Goal: Check status: Check status

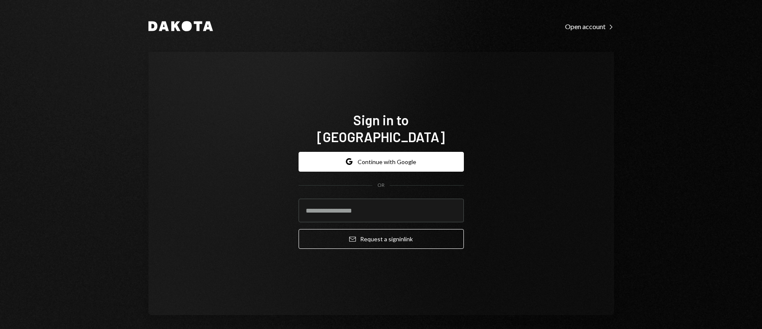
type input "**********"
click at [299, 229] on button "Email Request a sign in link" at bounding box center [381, 239] width 165 height 20
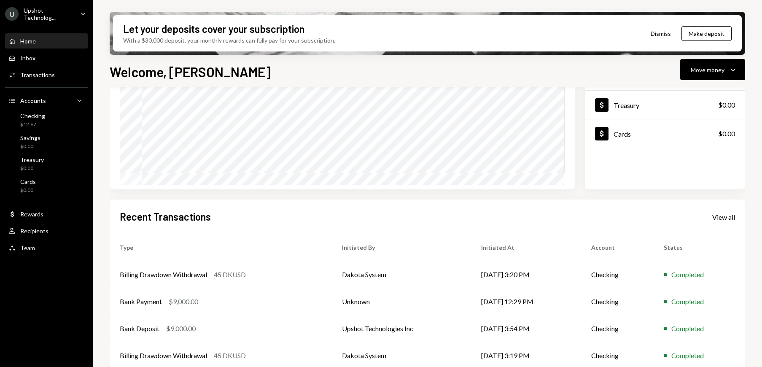
scroll to position [141, 0]
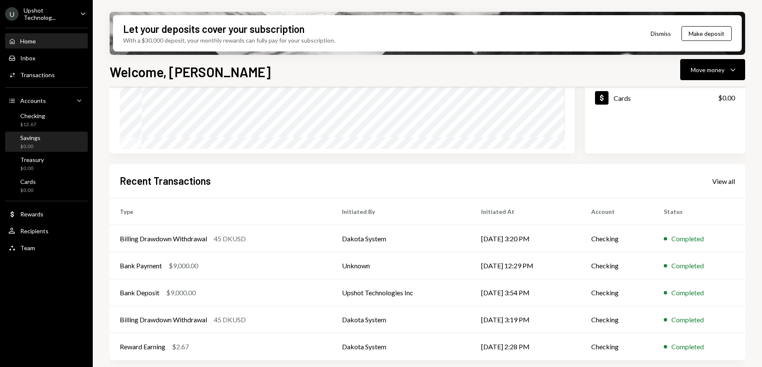
click at [37, 132] on link "Savings $0.00" at bounding box center [46, 142] width 83 height 20
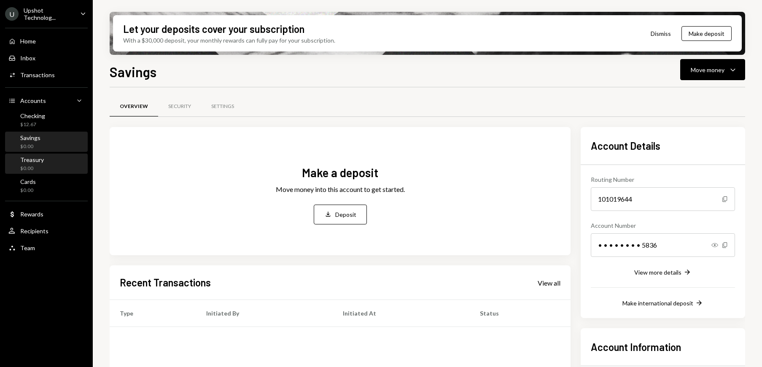
click at [41, 165] on div "$0.00" at bounding box center [32, 168] width 24 height 7
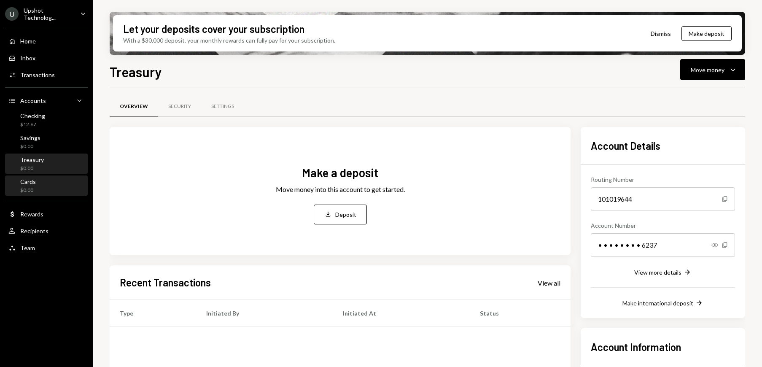
click at [38, 185] on div "Cards $0.00" at bounding box center [46, 186] width 76 height 16
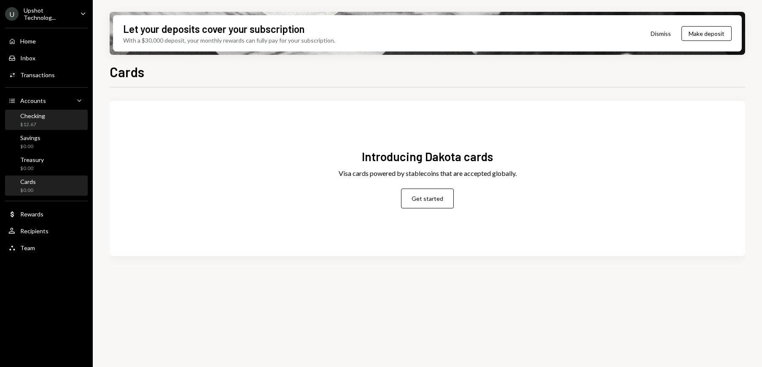
click at [44, 124] on div "Checking $12.67" at bounding box center [46, 120] width 76 height 16
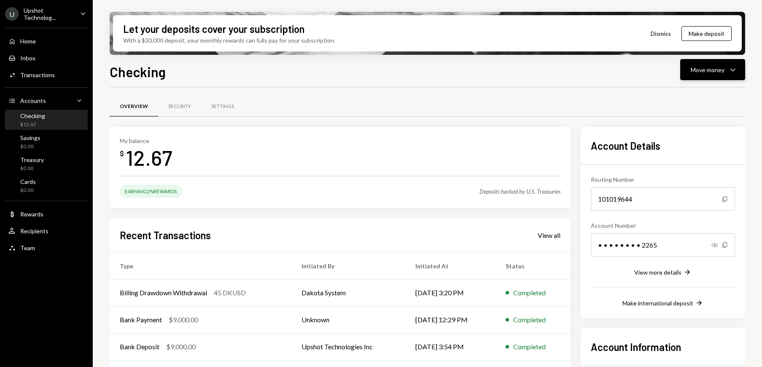
click at [693, 70] on div "Move money" at bounding box center [708, 69] width 34 height 9
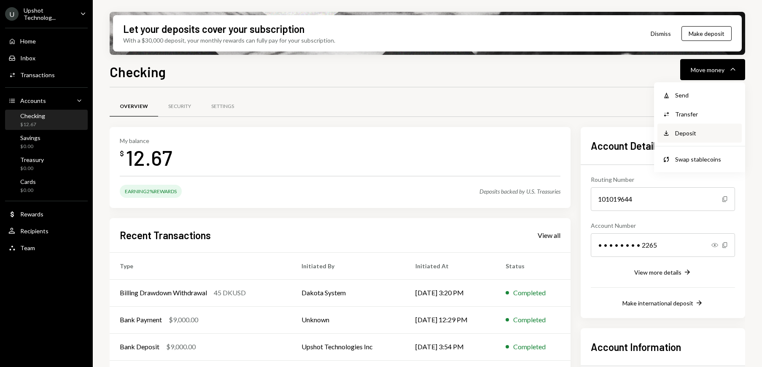
click at [689, 137] on div "Deposit Deposit" at bounding box center [699, 133] width 84 height 19
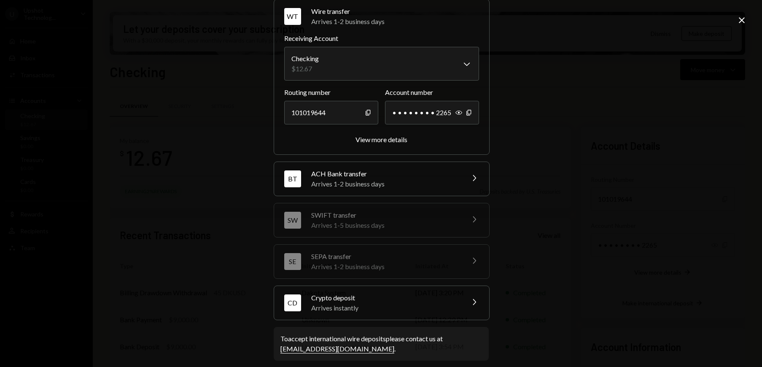
scroll to position [44, 0]
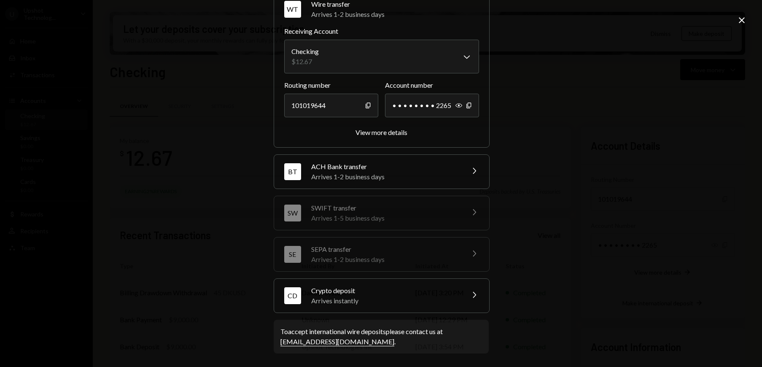
click at [442, 171] on div "ACH Bank transfer" at bounding box center [385, 166] width 148 height 10
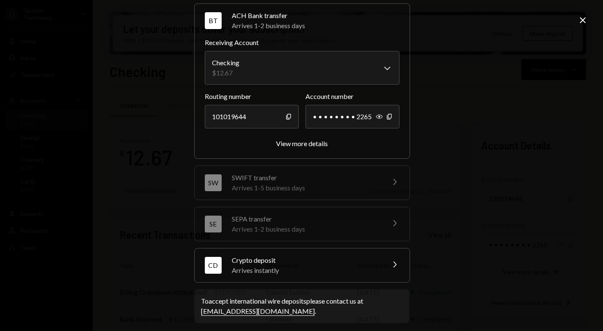
scroll to position [79, 0]
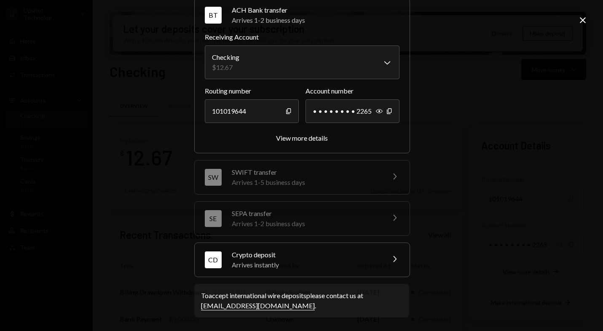
click at [316, 261] on div "Arrives instantly" at bounding box center [306, 265] width 148 height 10
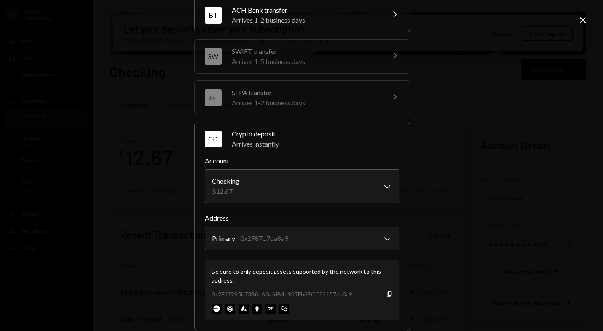
click at [369, 129] on div "Crypto deposit" at bounding box center [316, 134] width 168 height 10
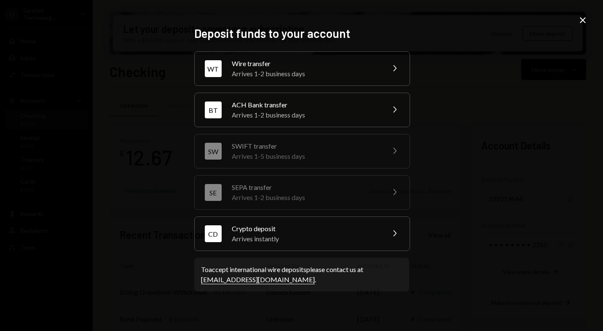
click at [261, 71] on div "Arrives 1-2 business days" at bounding box center [306, 74] width 148 height 10
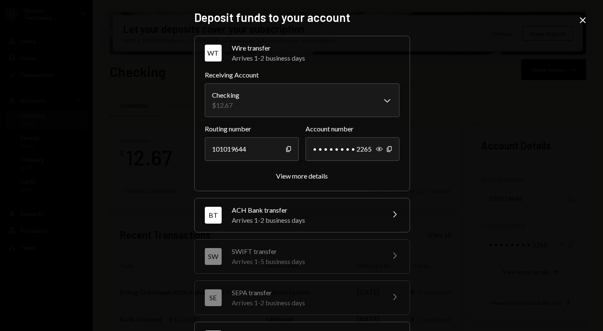
click at [581, 20] on icon "Close" at bounding box center [583, 20] width 10 height 10
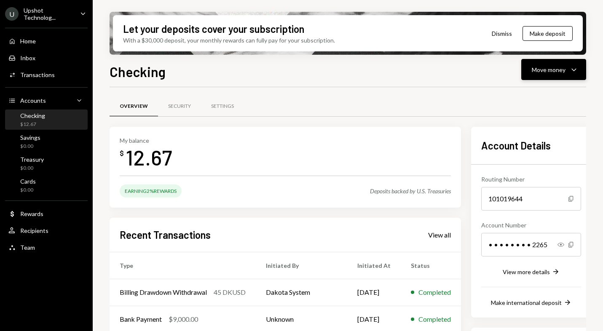
click at [565, 71] on div "Move money" at bounding box center [549, 69] width 34 height 9
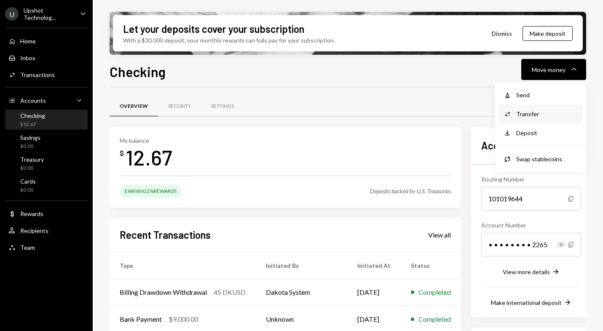
click at [541, 111] on div "Transfer" at bounding box center [548, 114] width 62 height 9
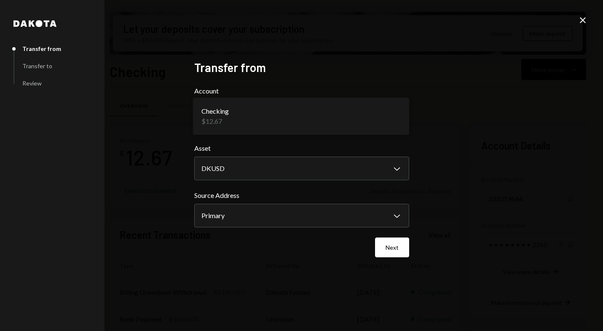
click at [337, 121] on body "U Upshot Technolog... Caret Down Home Home Inbox Inbox Activities Transactions …" at bounding box center [301, 165] width 603 height 331
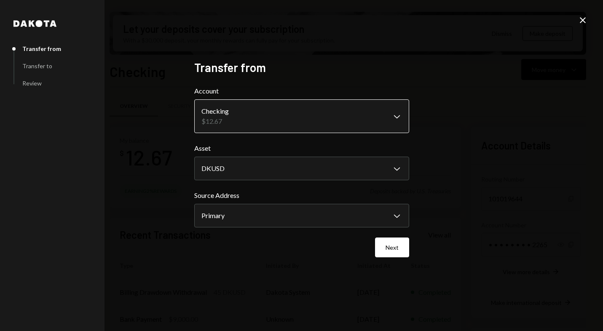
click at [394, 118] on body "U Upshot Technolog... Caret Down Home Home Inbox Inbox Activities Transactions …" at bounding box center [301, 165] width 603 height 331
click at [396, 117] on body "U Upshot Technolog... Caret Down Home Home Inbox Inbox Activities Transactions …" at bounding box center [301, 165] width 603 height 331
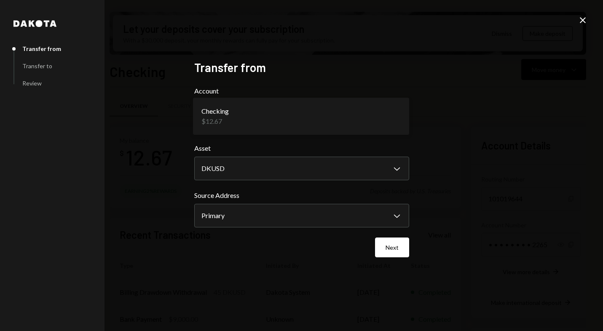
click at [237, 121] on body "U Upshot Technolog... Caret Down Home Home Inbox Inbox Activities Transactions …" at bounding box center [301, 165] width 603 height 331
click at [582, 18] on icon "Close" at bounding box center [583, 20] width 10 height 10
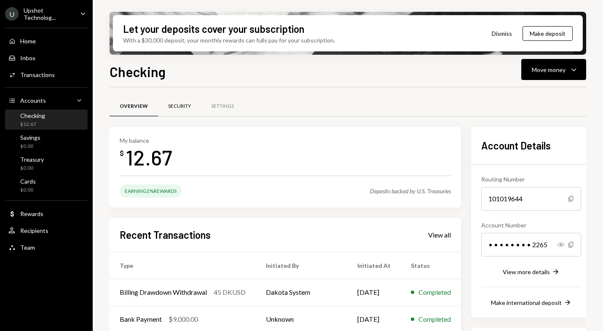
click at [178, 107] on div "Security" at bounding box center [179, 106] width 23 height 7
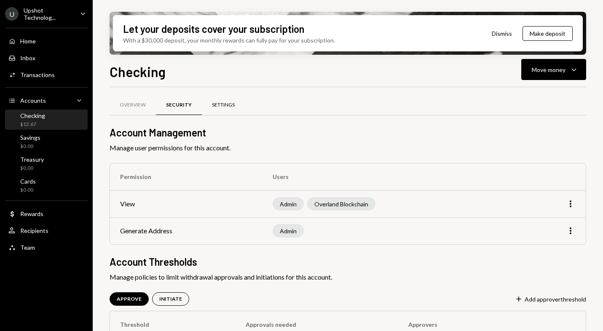
scroll to position [2, 0]
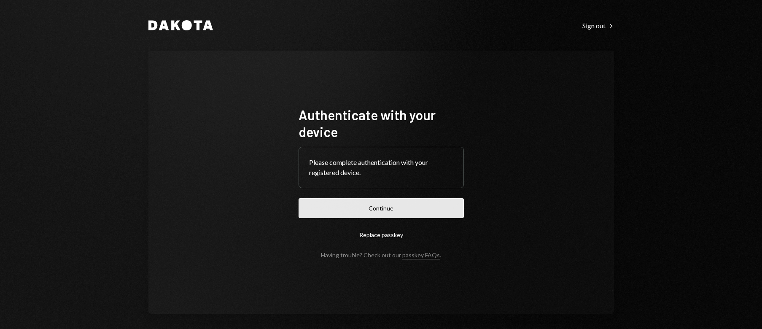
click at [376, 208] on button "Continue" at bounding box center [381, 208] width 165 height 20
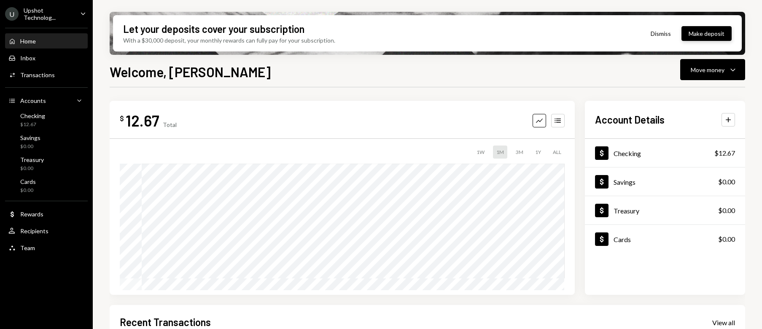
click at [706, 26] on button "Make deposit" at bounding box center [706, 33] width 50 height 15
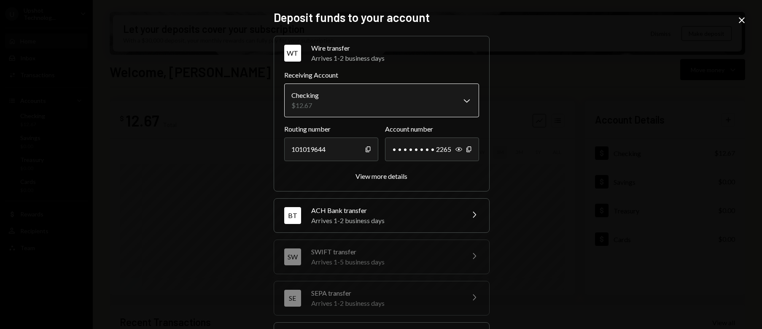
click at [351, 108] on body "U Upshot Technolog... Caret Down Home Home Inbox Inbox Activities Transactions …" at bounding box center [381, 164] width 762 height 329
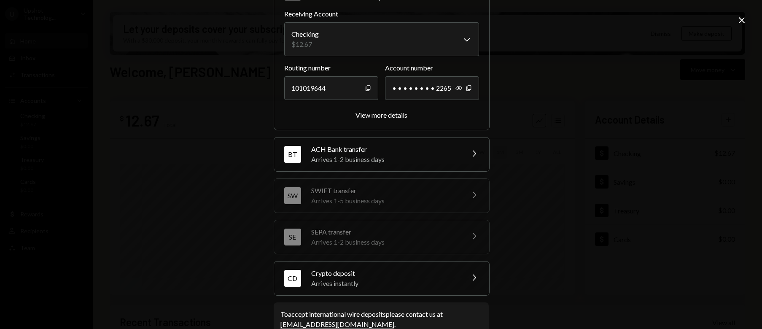
scroll to position [62, 0]
click at [391, 156] on div "Arrives 1-2 business days" at bounding box center [385, 159] width 148 height 10
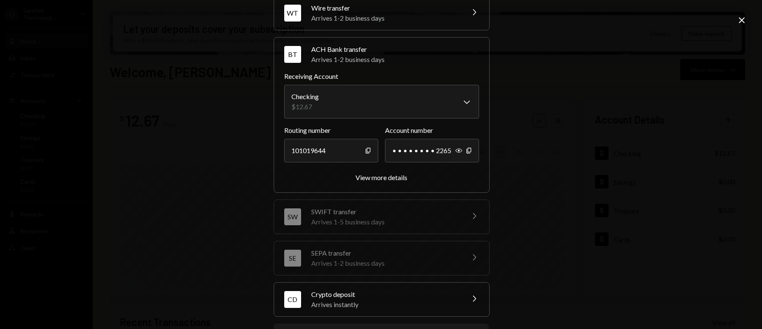
scroll to position [33, 0]
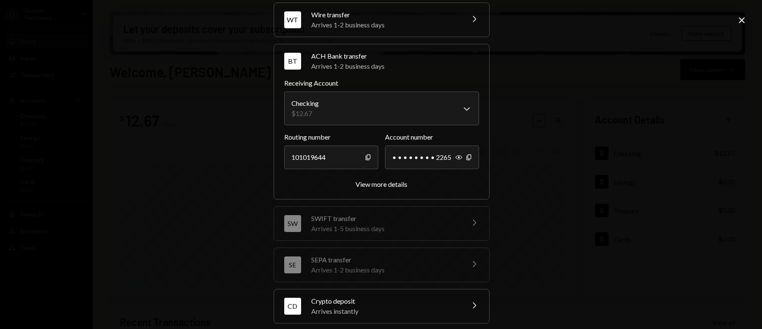
click at [458, 17] on div "WT Wire transfer Arrives 1-2 business days Chevron Right" at bounding box center [381, 20] width 215 height 34
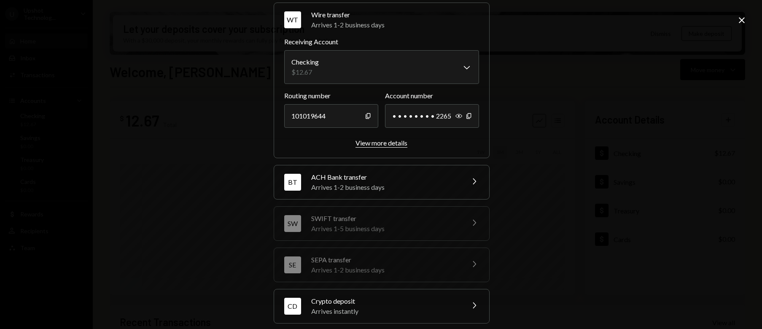
click at [393, 144] on div "View more details" at bounding box center [381, 143] width 52 height 8
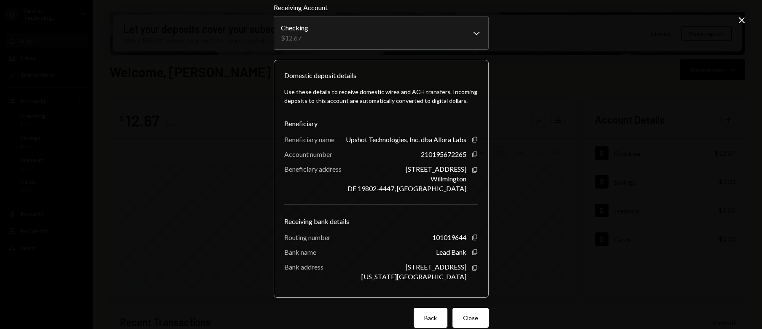
click at [424, 315] on button "Back" at bounding box center [431, 318] width 34 height 20
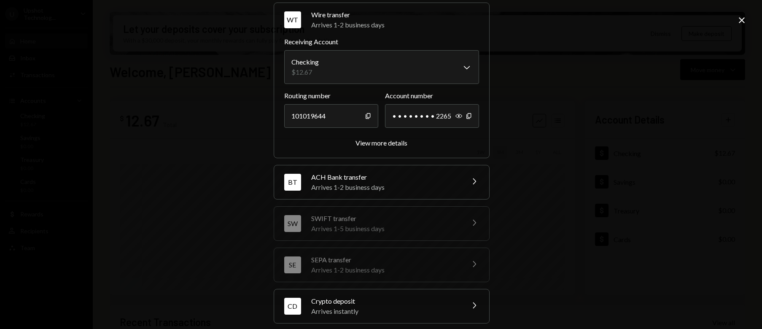
click at [399, 180] on div "ACH Bank transfer" at bounding box center [385, 177] width 148 height 10
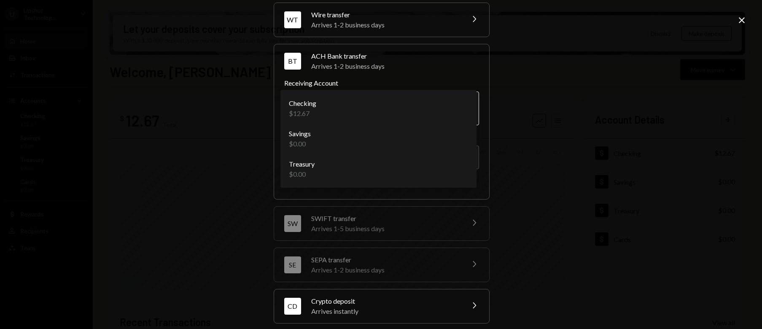
click at [386, 108] on body "U Upshot Technolog... Caret Down Home Home Inbox Inbox Activities Transactions …" at bounding box center [381, 164] width 762 height 329
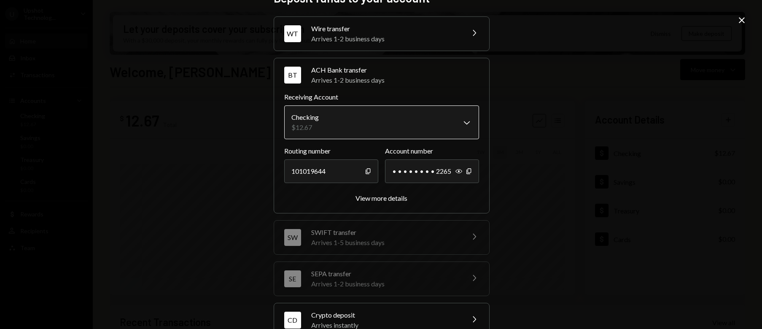
scroll to position [1, 0]
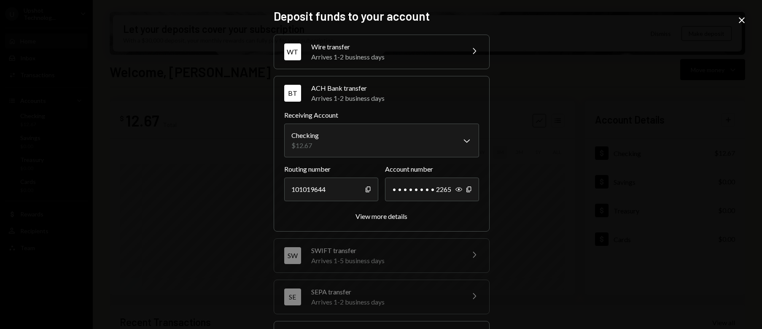
click at [425, 54] on div "Arrives 1-2 business days" at bounding box center [385, 57] width 148 height 10
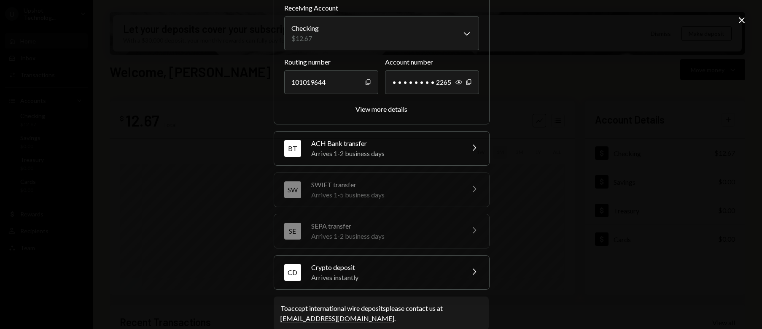
scroll to position [76, 0]
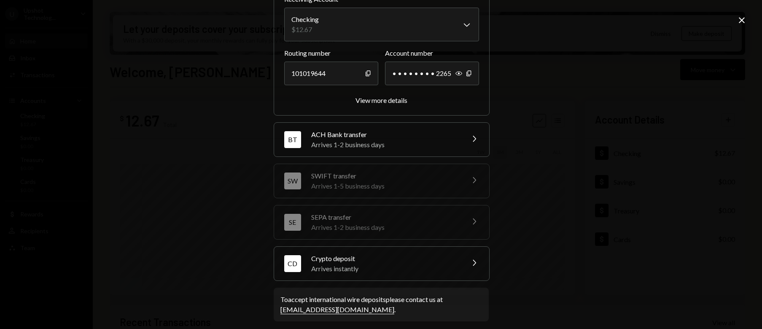
click at [388, 143] on div "Arrives 1-2 business days" at bounding box center [385, 145] width 148 height 10
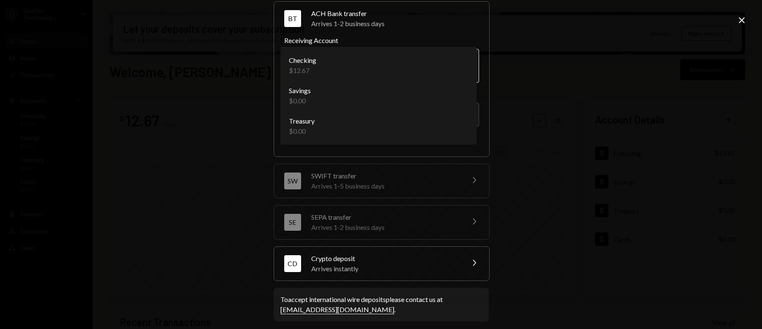
click at [328, 71] on body "U Upshot Technolog... Caret Down Home Home Inbox Inbox Activities Transactions …" at bounding box center [381, 164] width 762 height 329
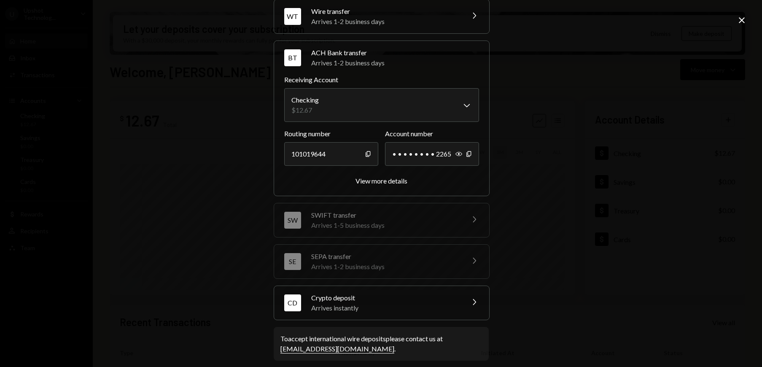
scroll to position [0, 0]
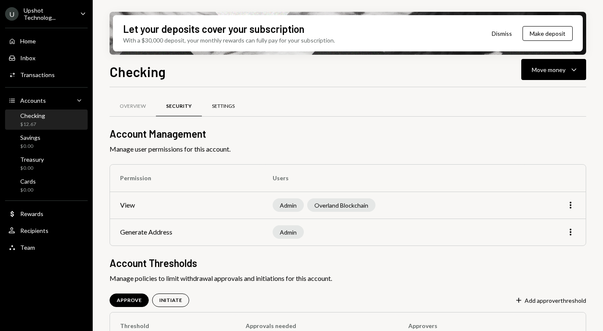
click at [225, 104] on div "Settings" at bounding box center [223, 106] width 23 height 7
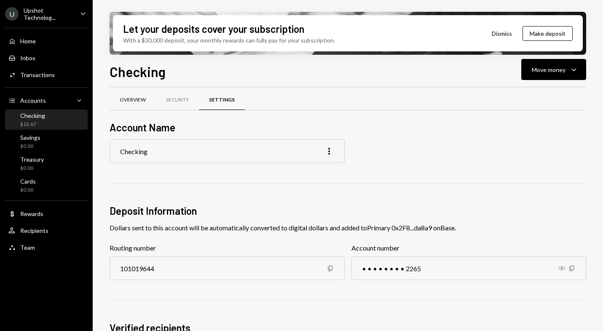
scroll to position [10, 0]
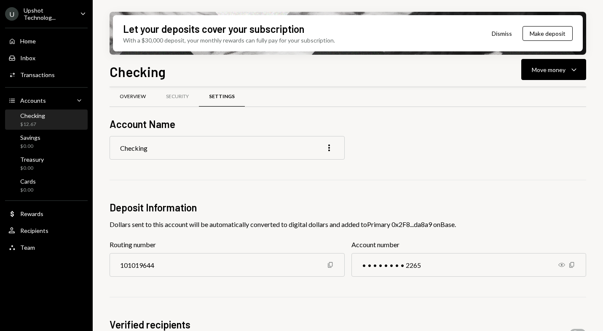
click at [138, 100] on div "Overview" at bounding box center [133, 97] width 46 height 20
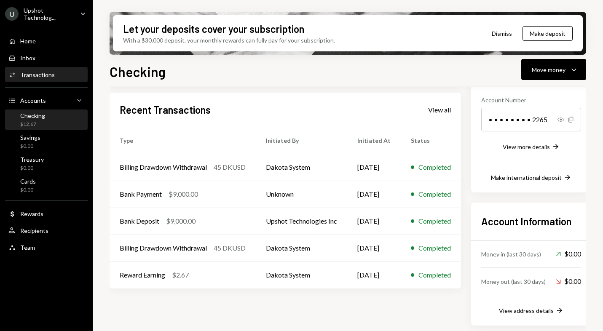
scroll to position [125, 0]
click at [56, 76] on div "Activities Transactions" at bounding box center [46, 75] width 76 height 8
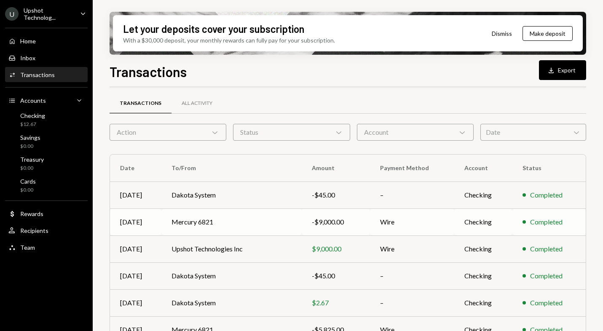
scroll to position [3, 0]
click at [243, 220] on td "Mercury 6821" at bounding box center [231, 221] width 140 height 27
